Goal: Book appointment/travel/reservation

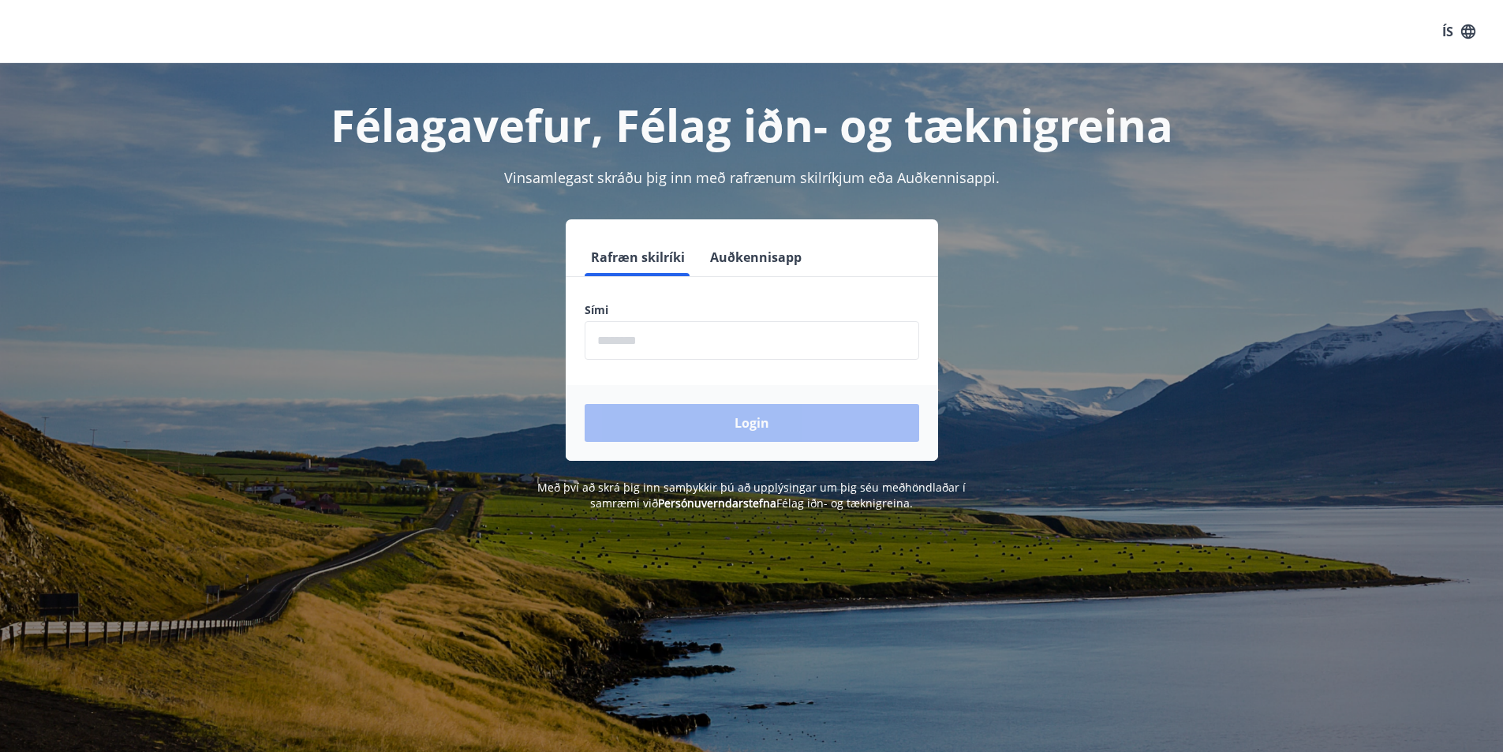
click at [648, 349] on input "phone" at bounding box center [751, 340] width 334 height 39
type input "********"
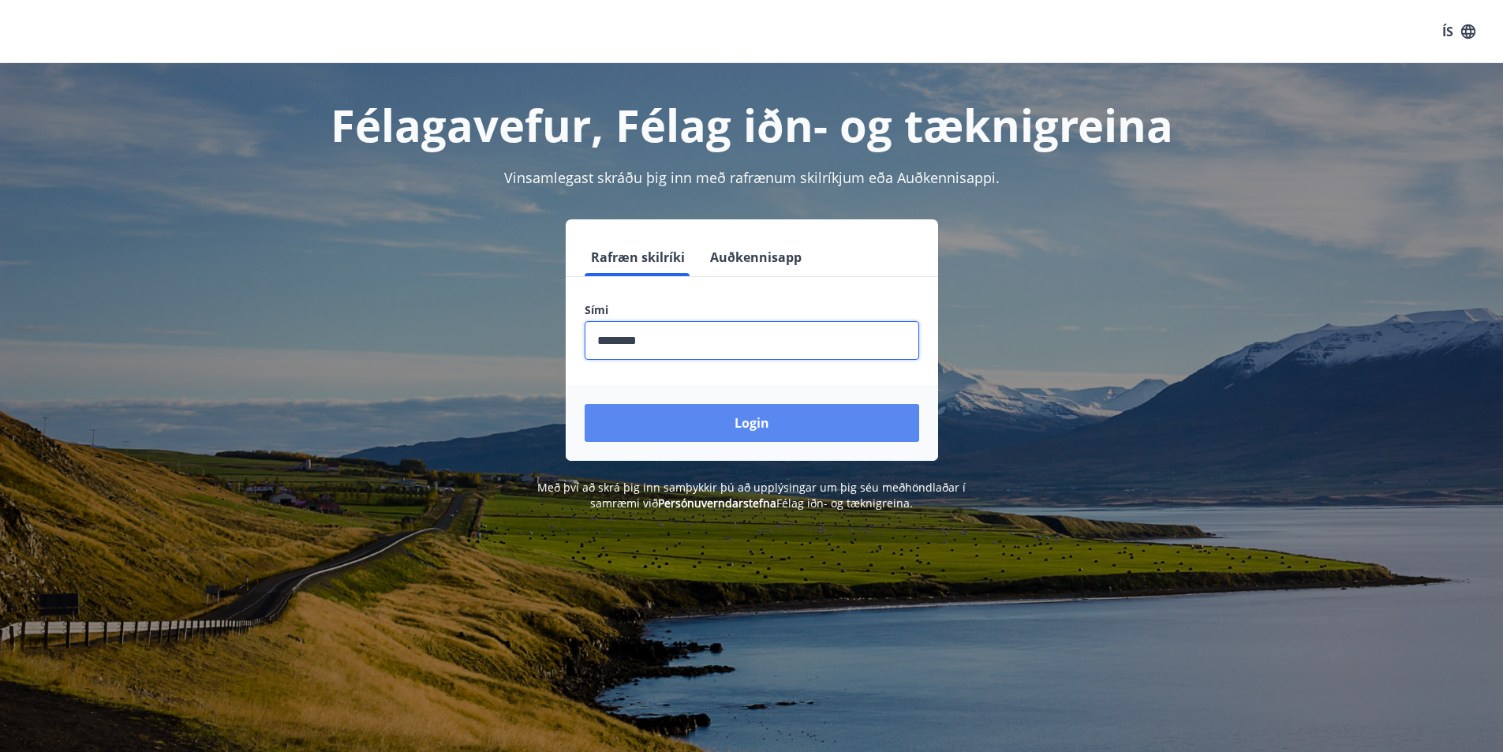
click at [717, 424] on button "Login" at bounding box center [751, 423] width 334 height 38
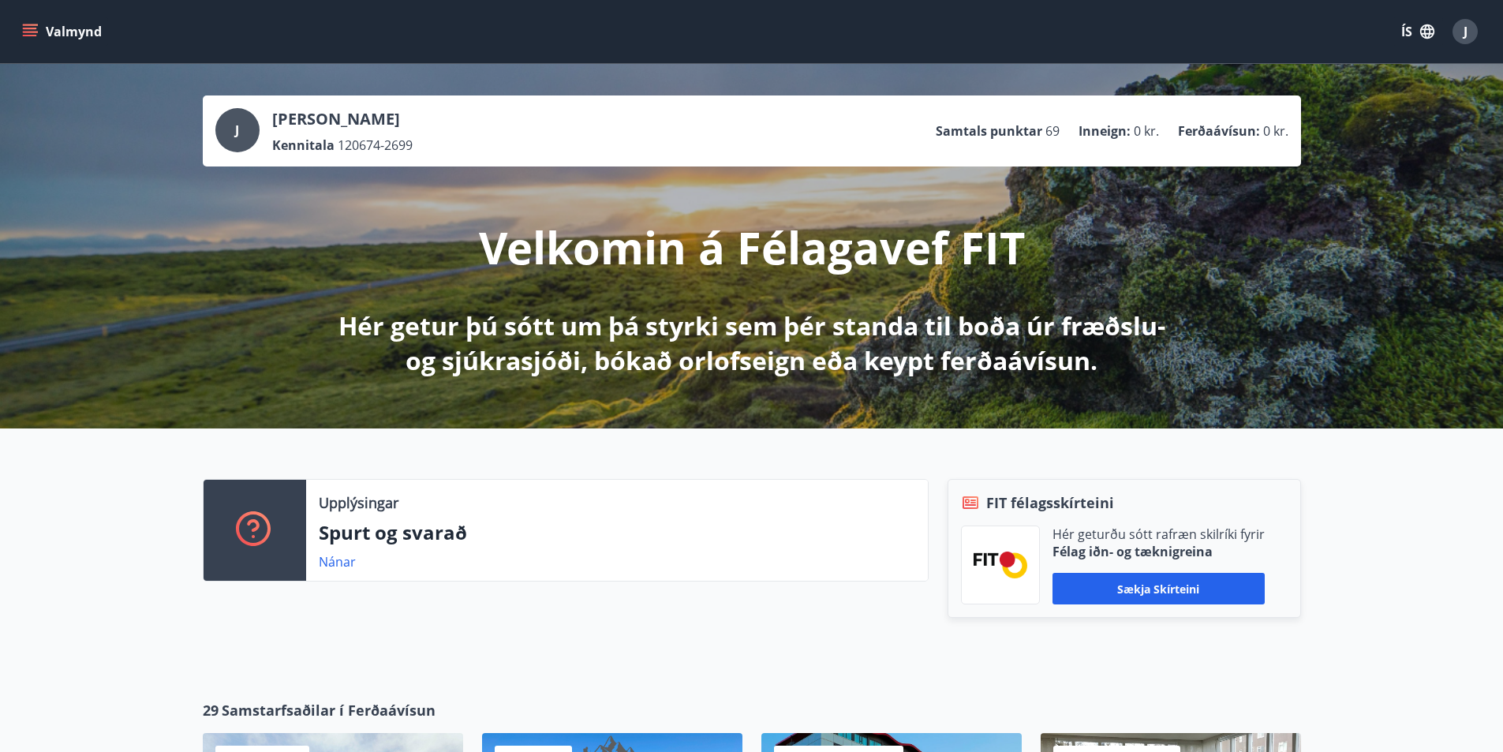
click at [30, 34] on icon "menu" at bounding box center [30, 32] width 16 height 16
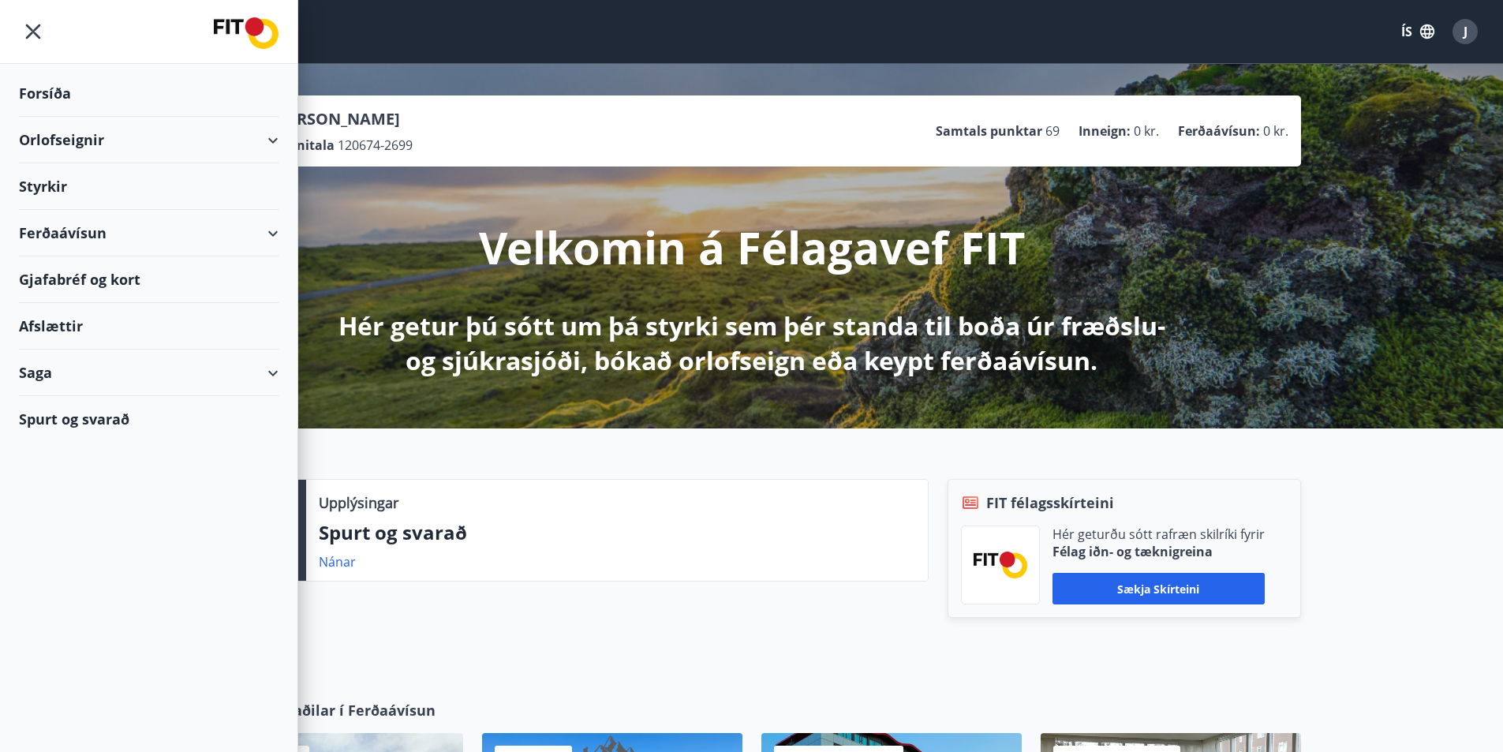
click at [81, 142] on div "Orlofseignir" at bounding box center [148, 140] width 259 height 47
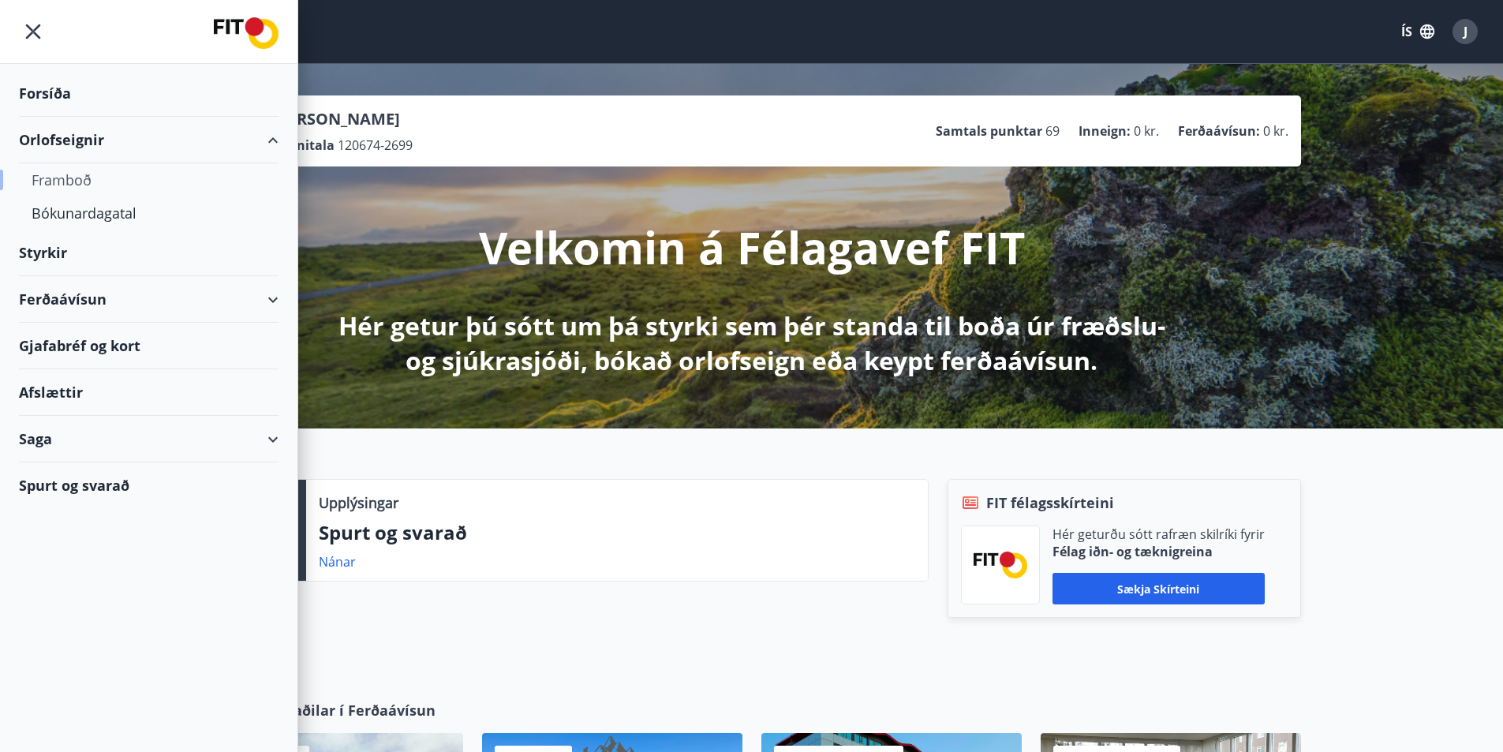
click at [62, 180] on div "Framboð" at bounding box center [149, 179] width 234 height 33
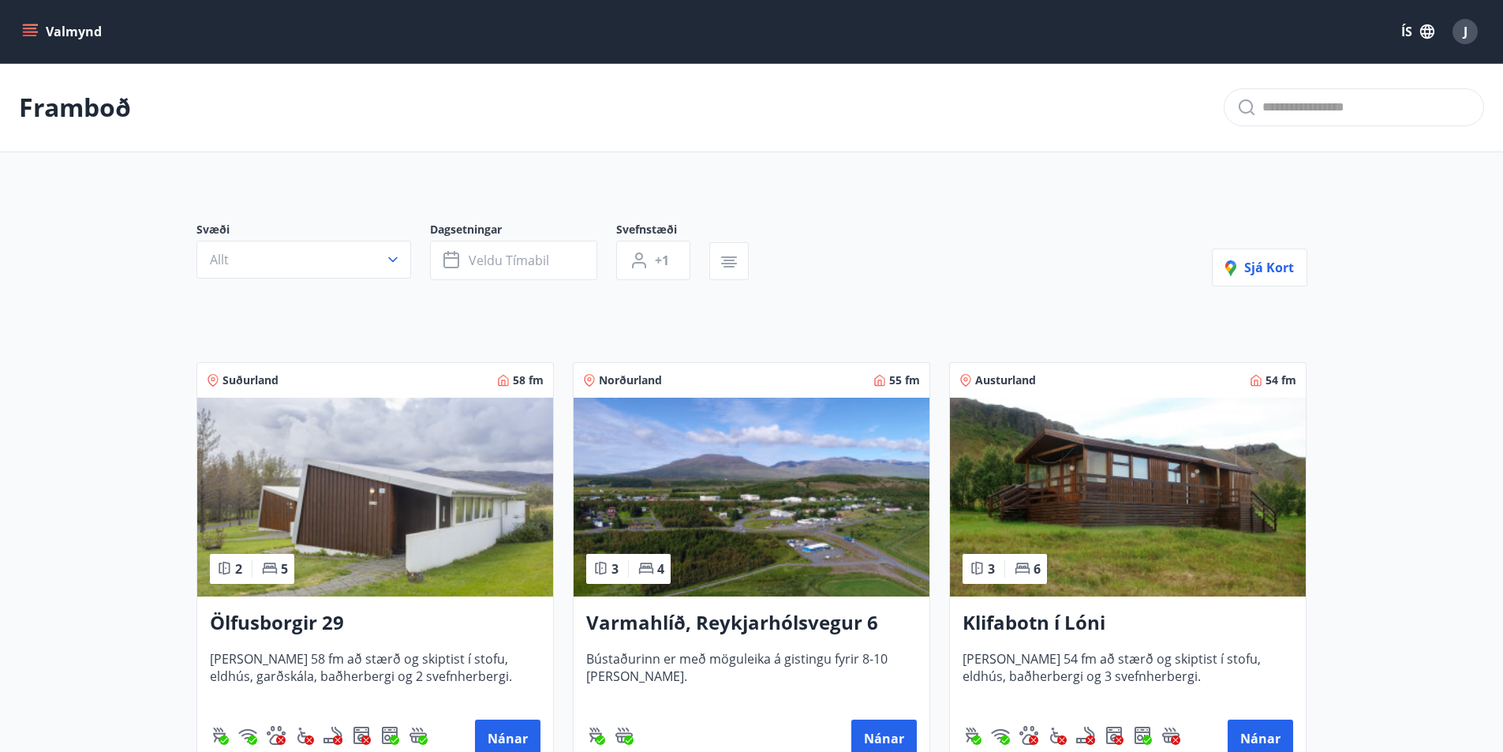
click at [27, 32] on icon "menu" at bounding box center [31, 32] width 17 height 2
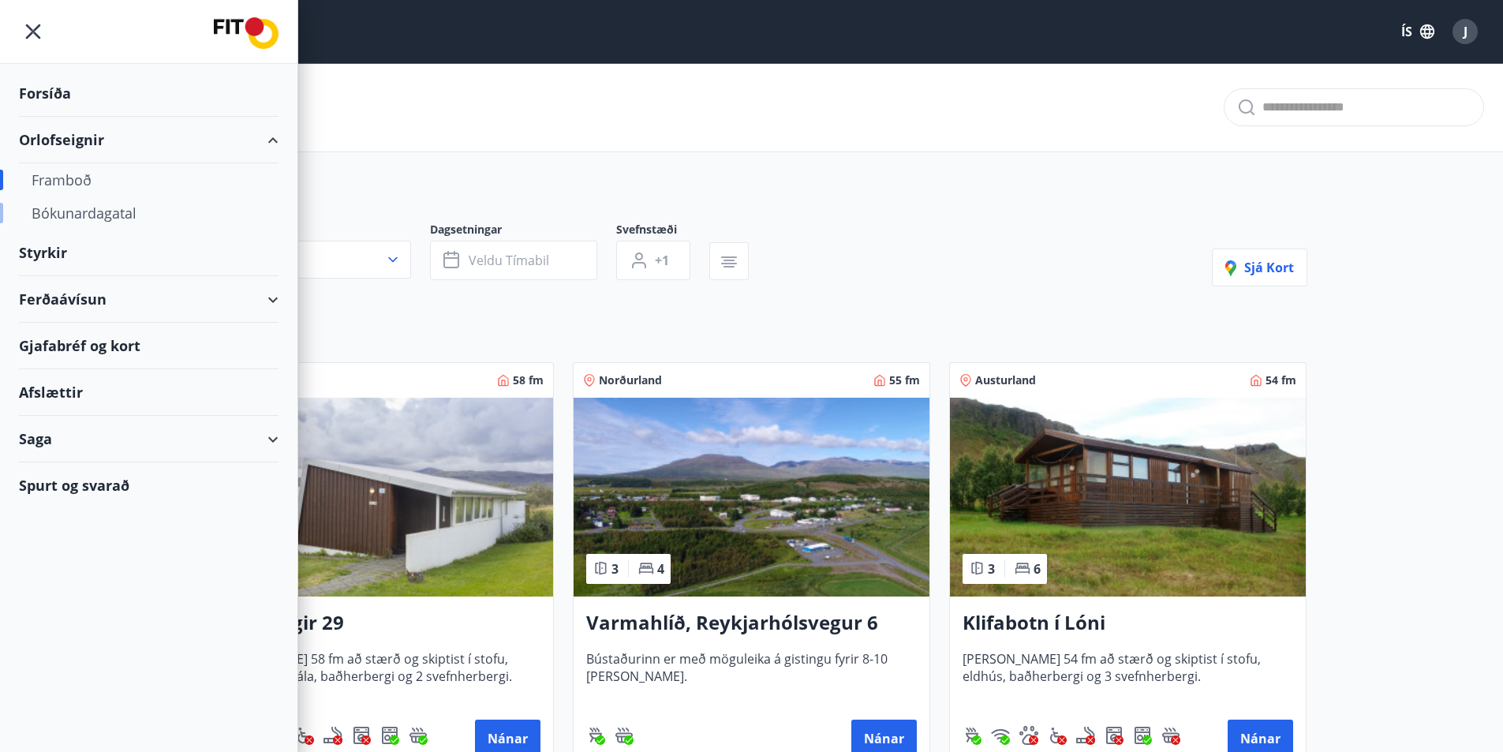
click at [80, 214] on div "Bókunardagatal" at bounding box center [149, 212] width 234 height 33
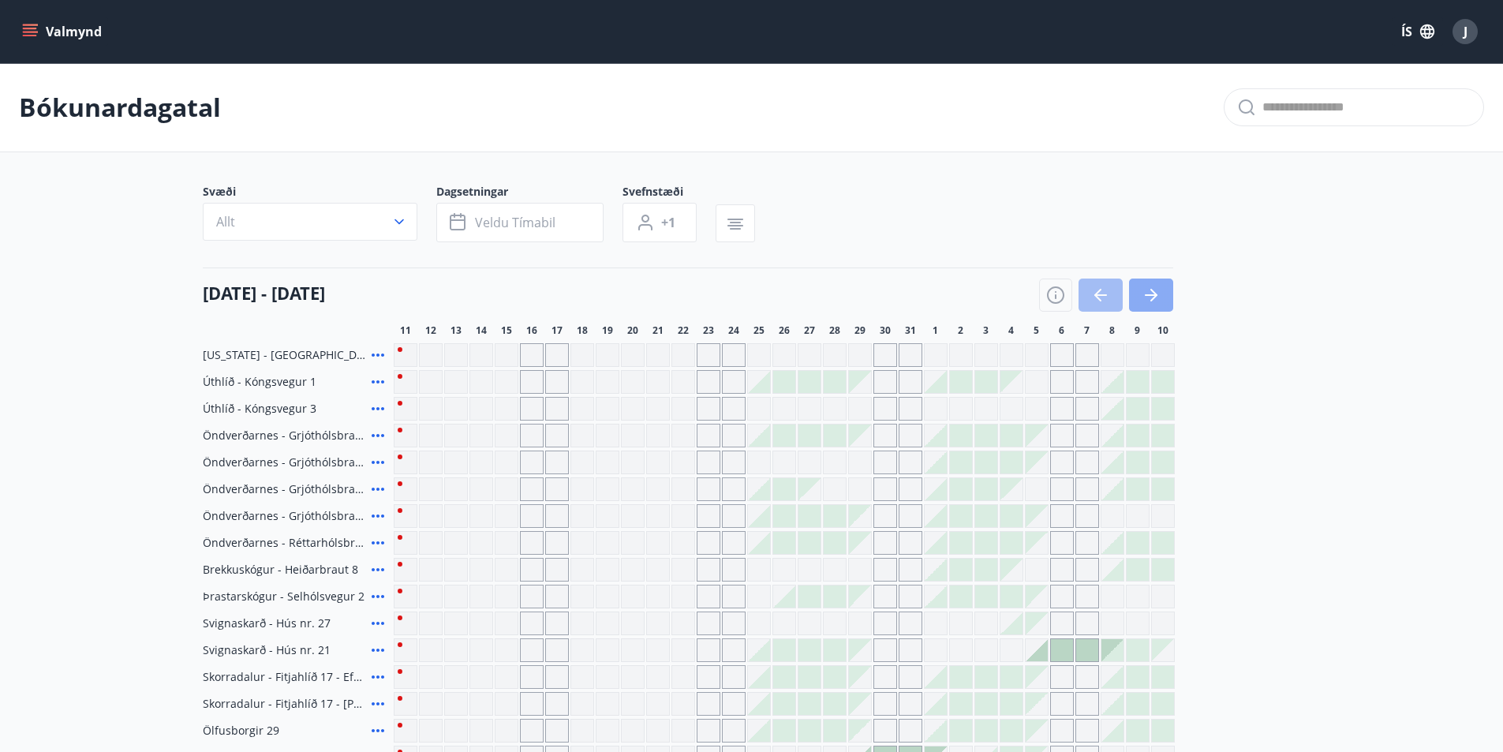
click at [1151, 290] on icon "button" at bounding box center [1153, 295] width 7 height 13
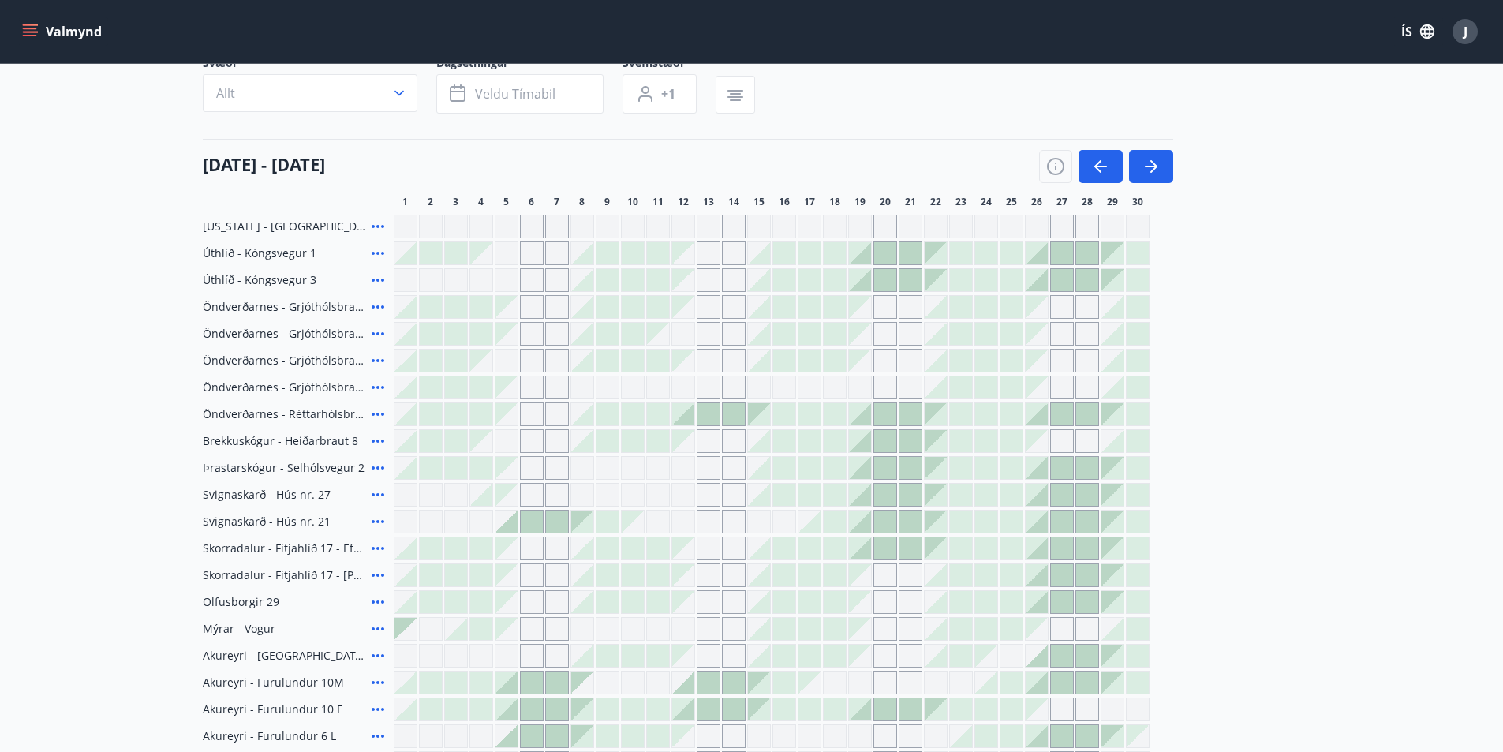
scroll to position [132, 0]
click at [1055, 253] on div at bounding box center [1062, 250] width 22 height 22
click at [1058, 300] on div "Gráir dagar eru ekki bókanlegir" at bounding box center [1062, 304] width 24 height 24
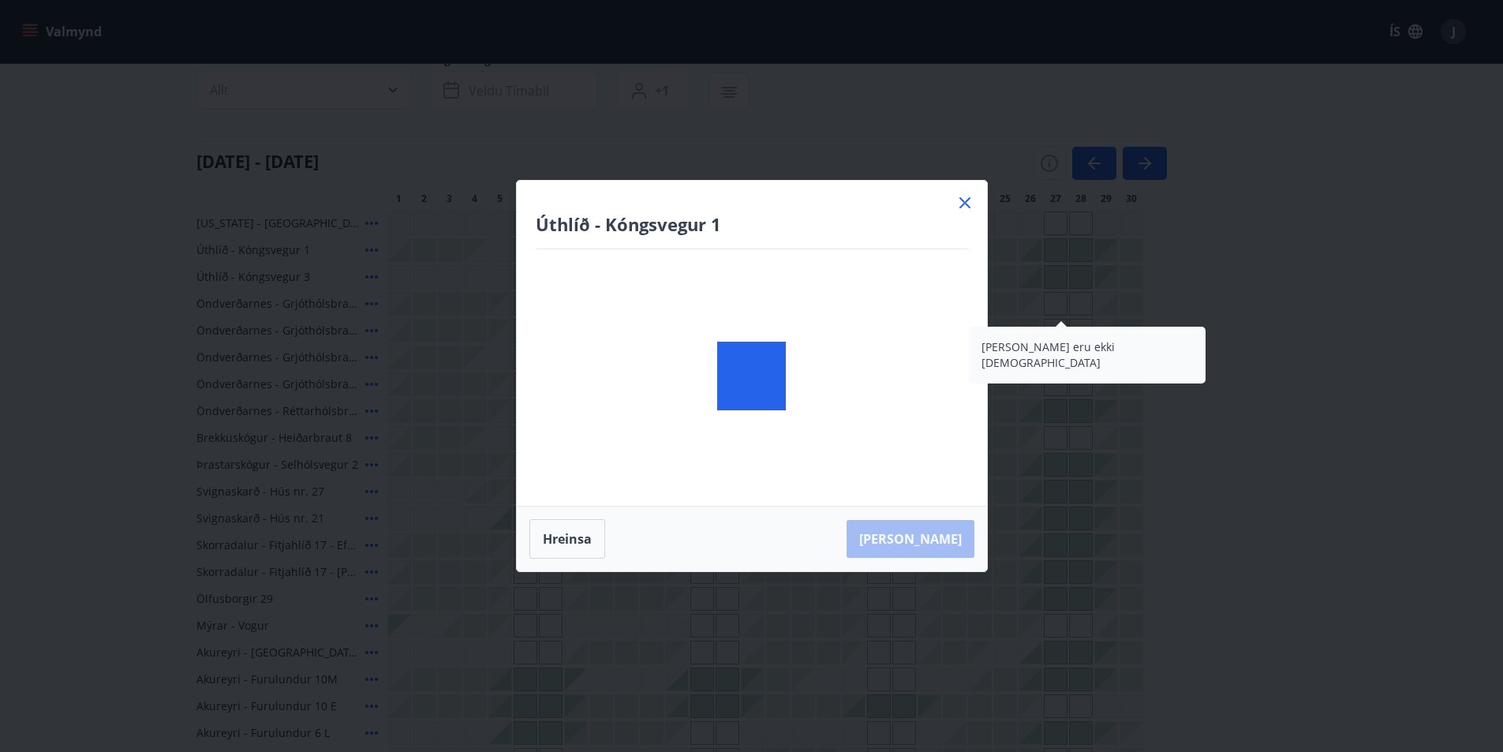
scroll to position [473, 0]
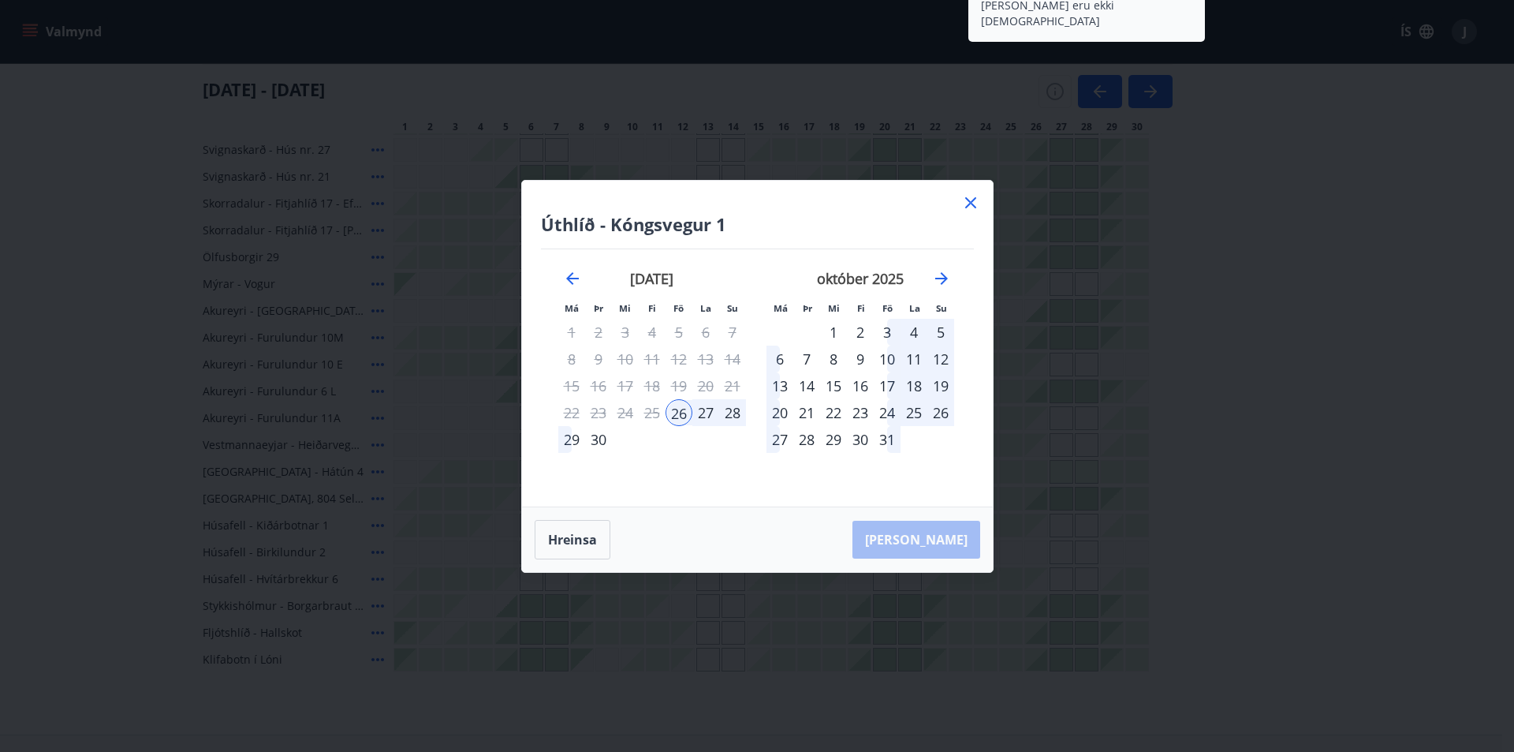
drag, startPoint x: 1509, startPoint y: 211, endPoint x: 1484, endPoint y: 476, distance: 267.0
click at [1484, 476] on html "Valmynd ÍS J Bókunardagatal Svæði Allt Dagsetningar Veldu tímabil Svefnstæði +1…" at bounding box center [757, 196] width 1514 height 1338
click at [968, 205] on icon at bounding box center [970, 202] width 11 height 11
click at [564, 546] on div "Gráir dagar eru ekki bókanlegir" at bounding box center [557, 552] width 24 height 24
click at [967, 203] on div at bounding box center [961, 203] width 22 height 22
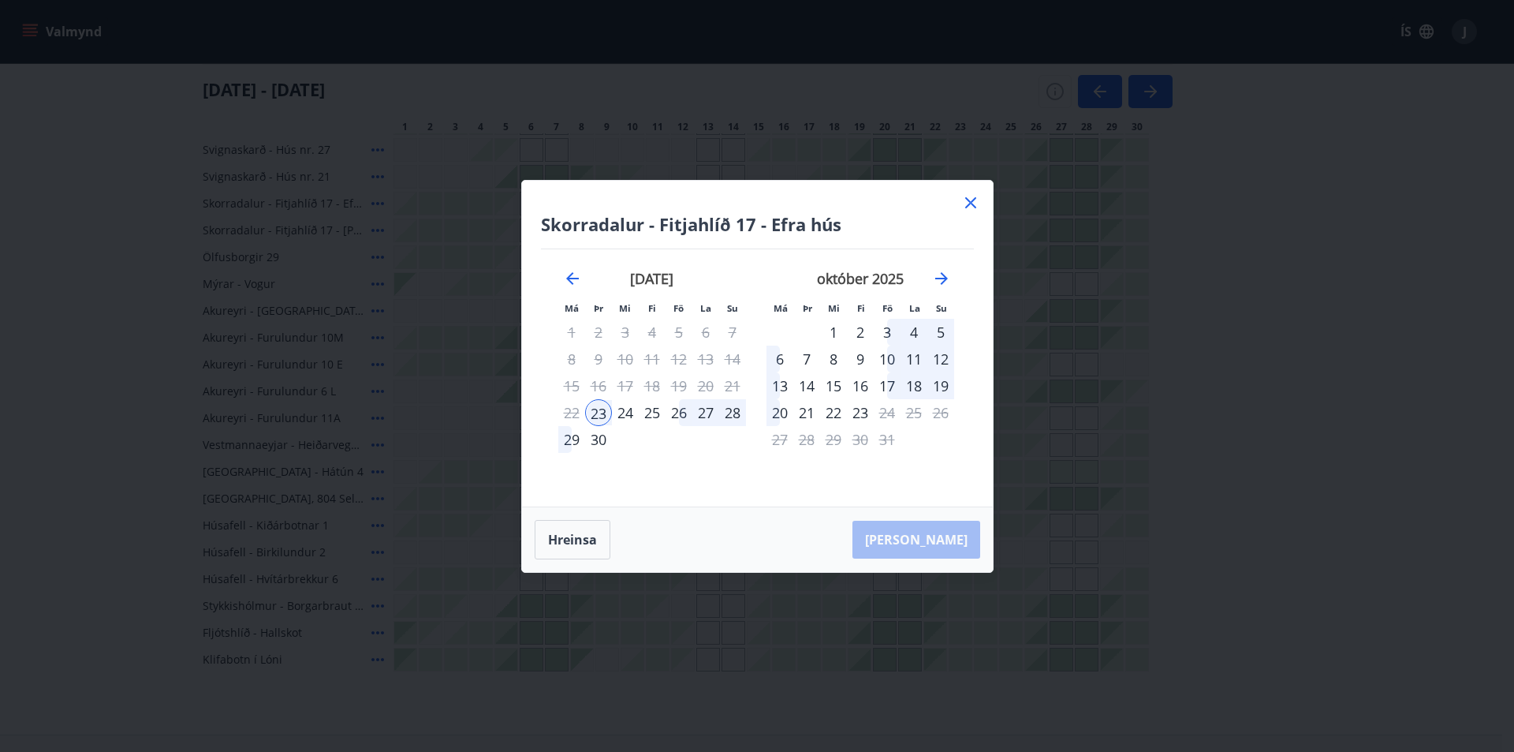
click at [970, 203] on icon at bounding box center [970, 202] width 2 height 2
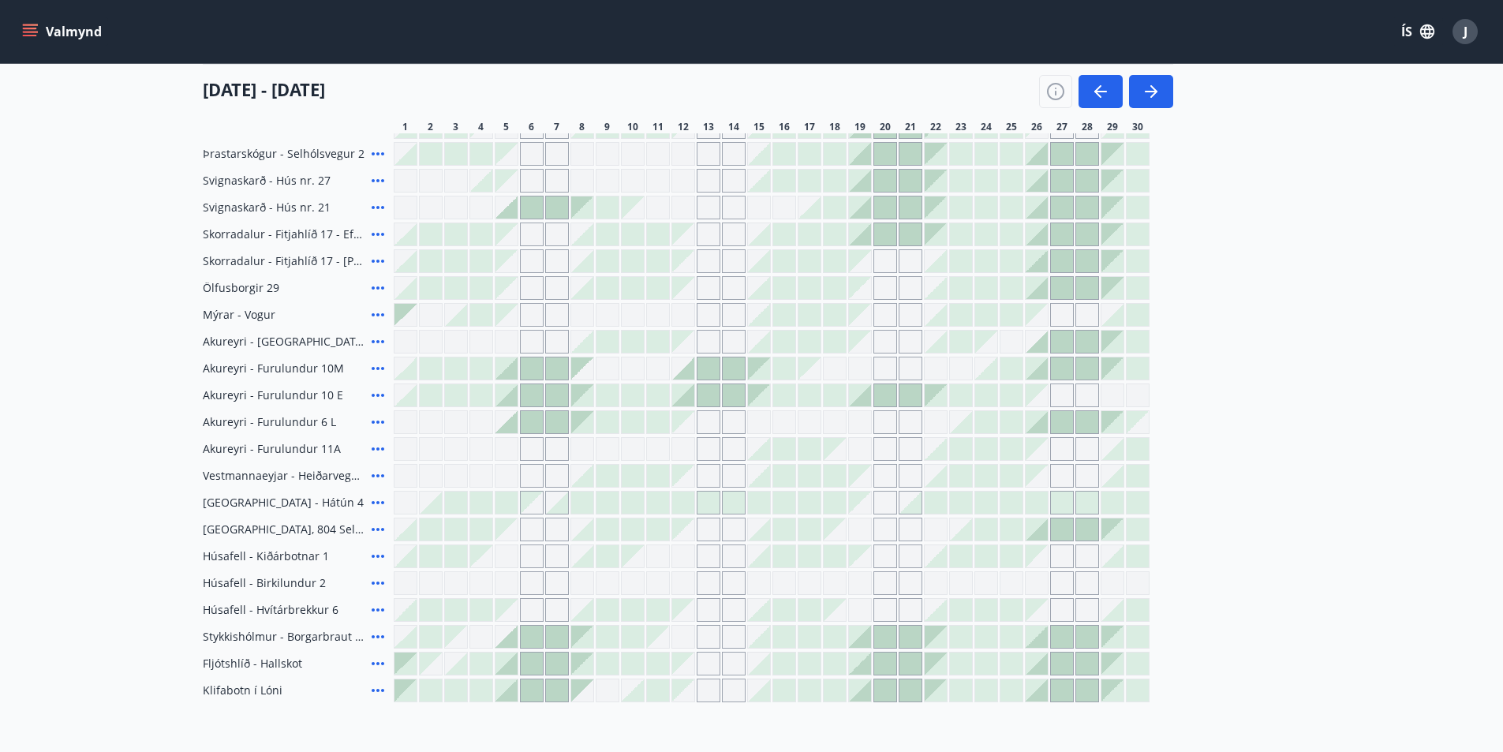
scroll to position [444, 0]
click at [274, 341] on span "Akureyri - [GEOGRAPHIC_DATA] 16 E" at bounding box center [284, 340] width 162 height 16
click at [380, 338] on icon at bounding box center [377, 339] width 19 height 19
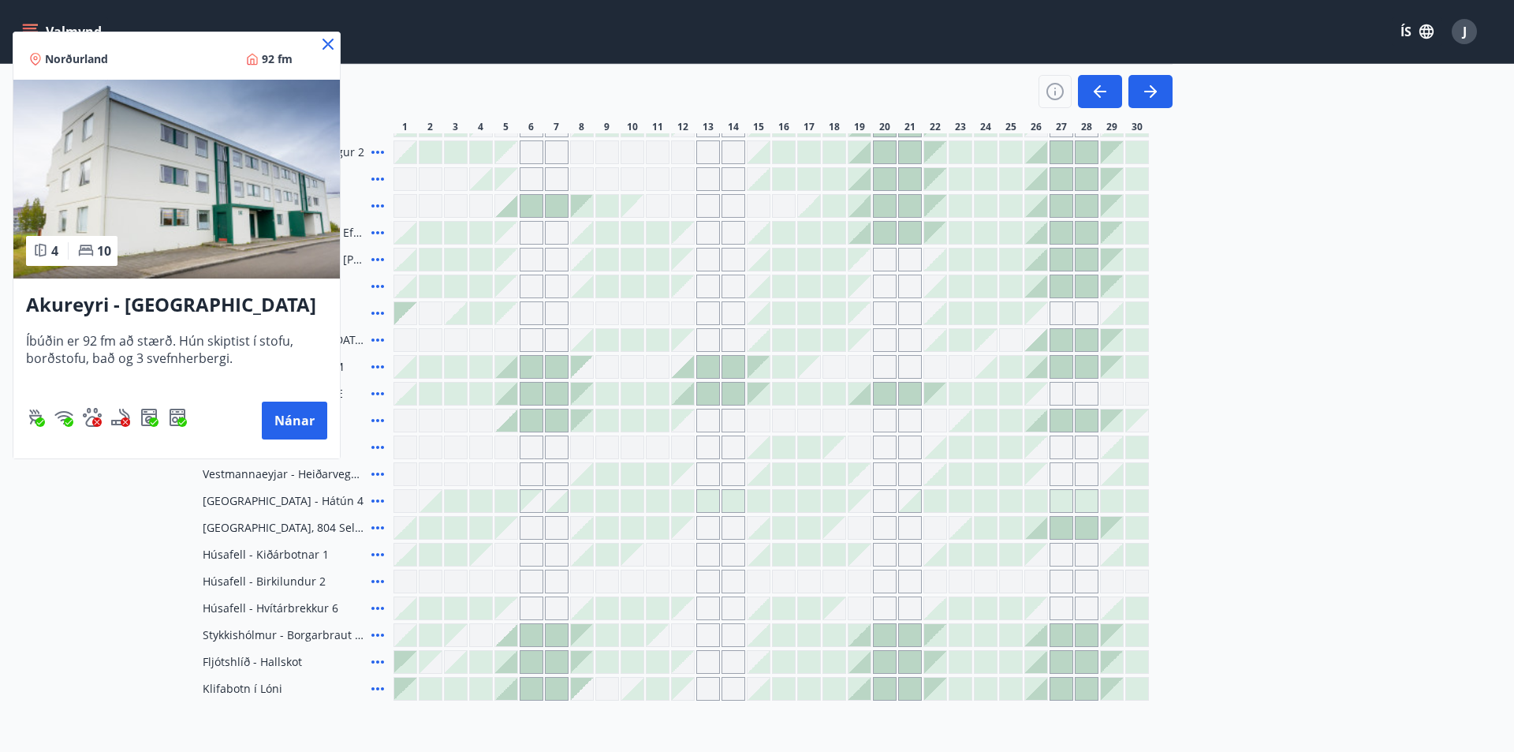
drag, startPoint x: 327, startPoint y: 41, endPoint x: 338, endPoint y: 47, distance: 12.7
click at [327, 42] on icon at bounding box center [328, 44] width 19 height 19
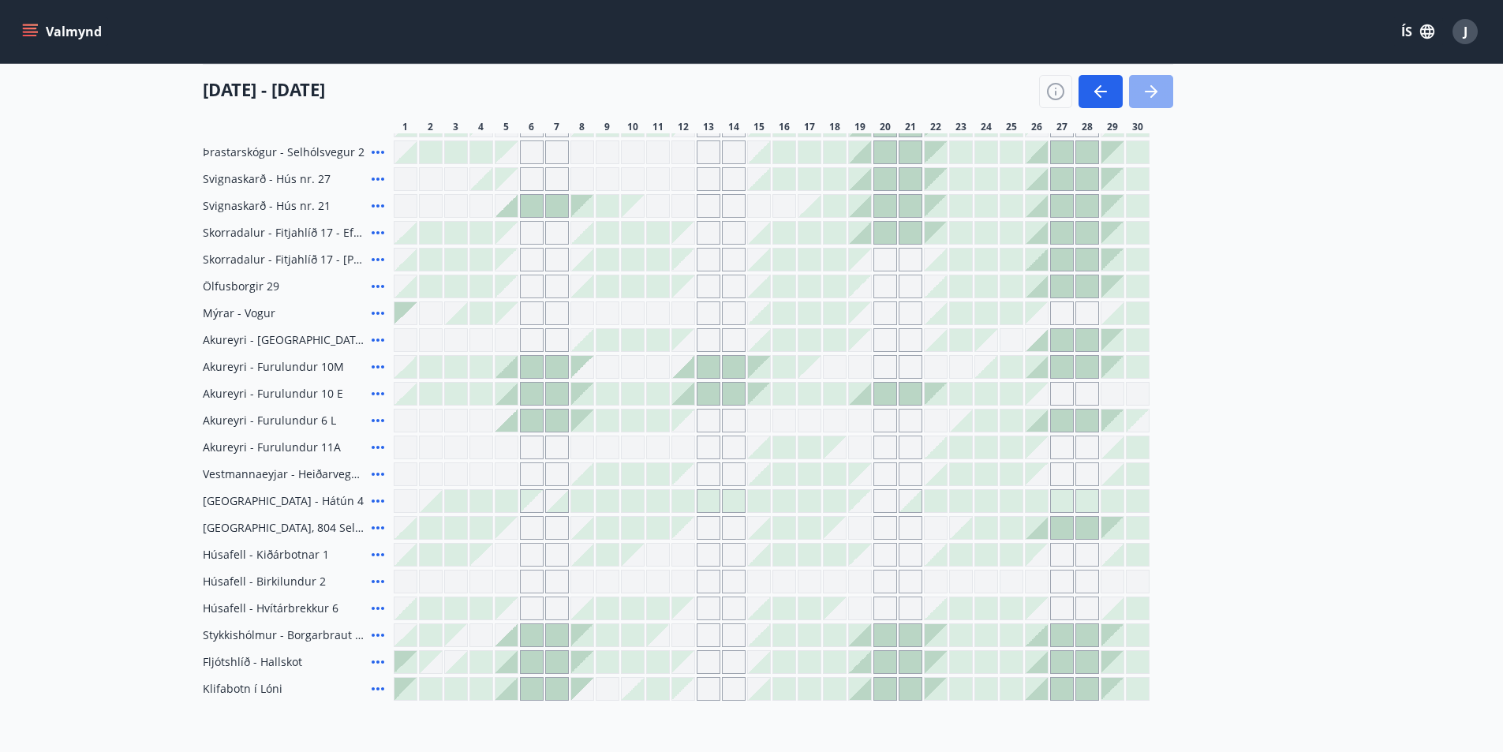
click at [1152, 99] on icon "button" at bounding box center [1150, 91] width 19 height 19
